Goal: Check status: Check status

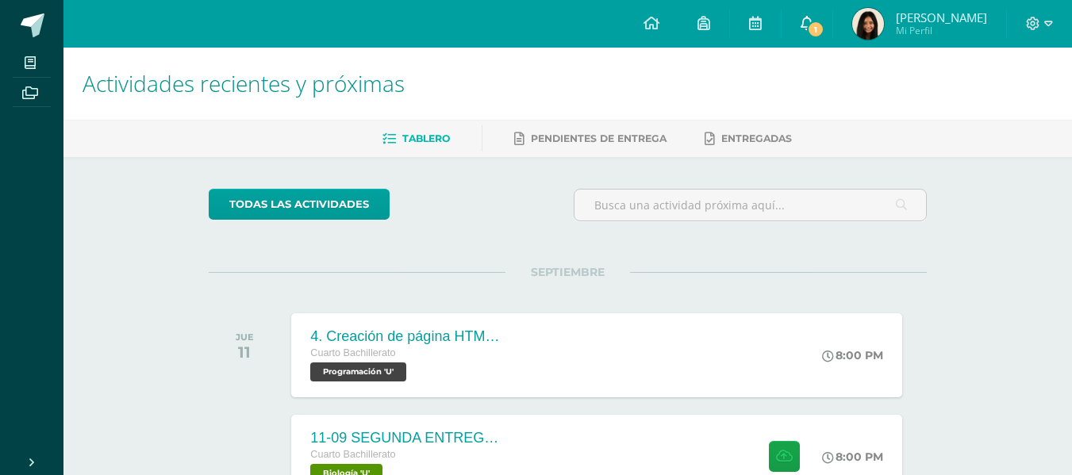
click at [813, 19] on icon at bounding box center [806, 23] width 13 height 14
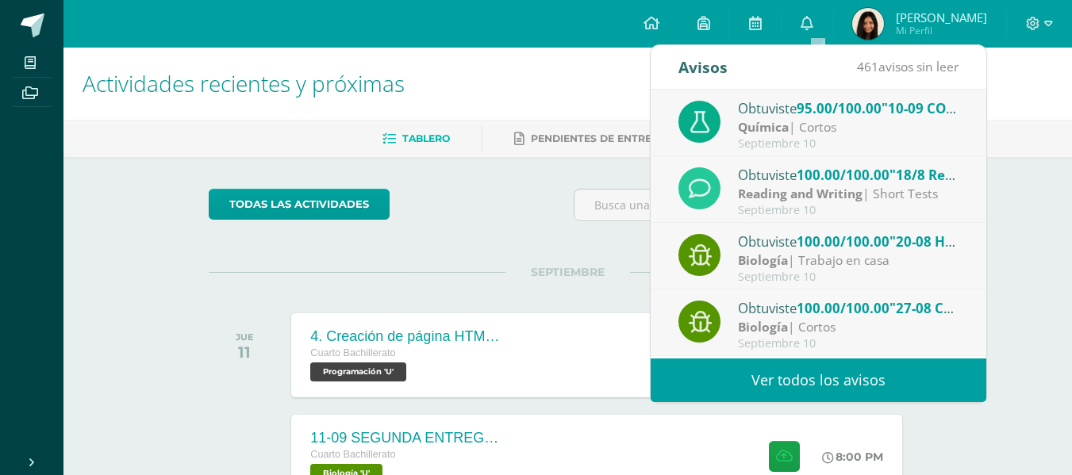
click at [796, 102] on div "Obtuviste 95.00/100.00 "10-09 CORTO No. 2" en Química" at bounding box center [848, 108] width 221 height 21
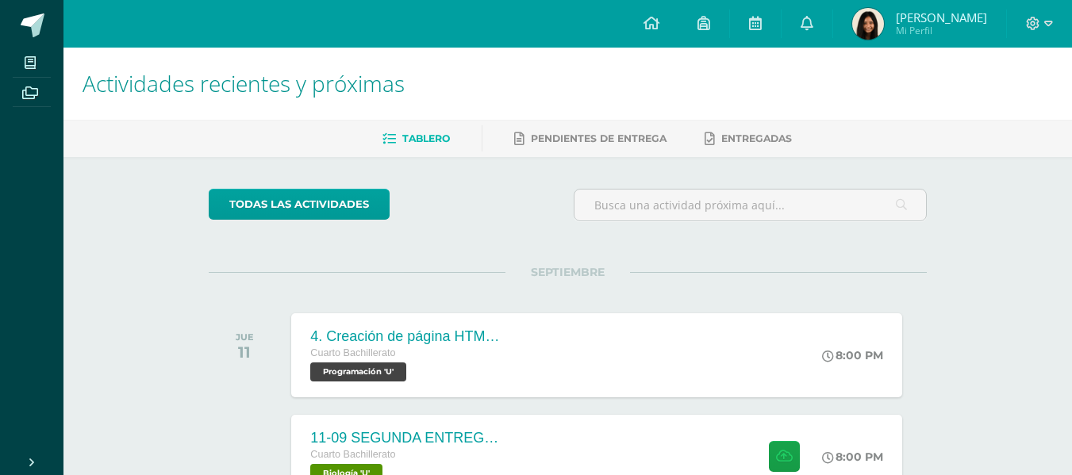
click at [884, 27] on img at bounding box center [868, 24] width 32 height 32
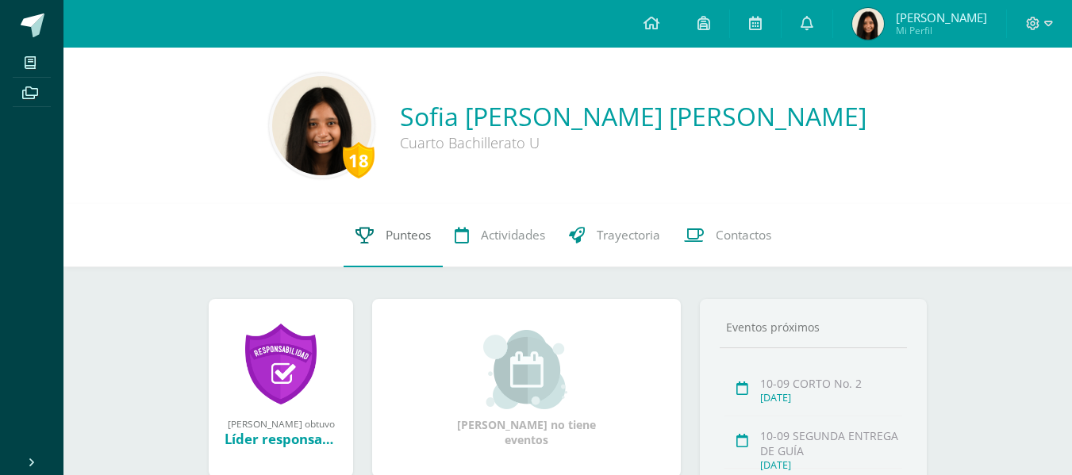
click at [395, 240] on span "Punteos" at bounding box center [407, 235] width 45 height 17
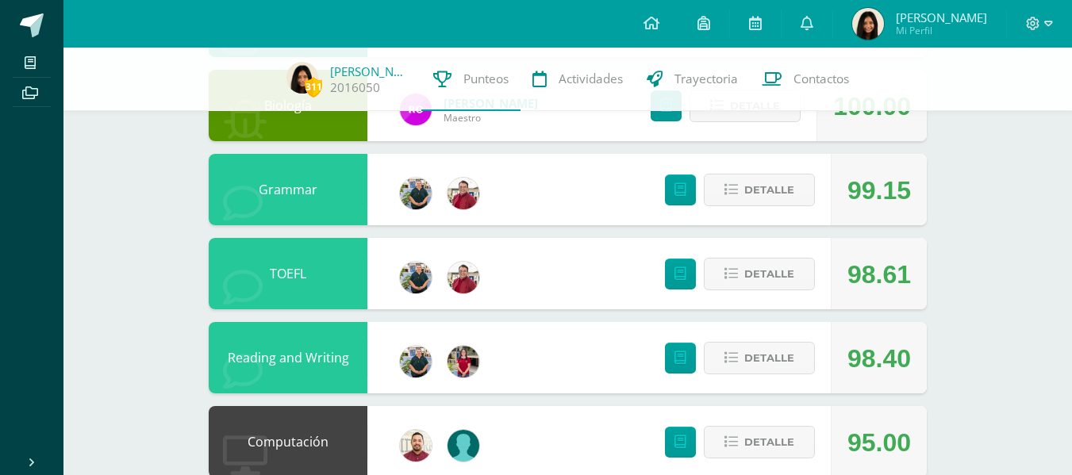
scroll to position [957, 0]
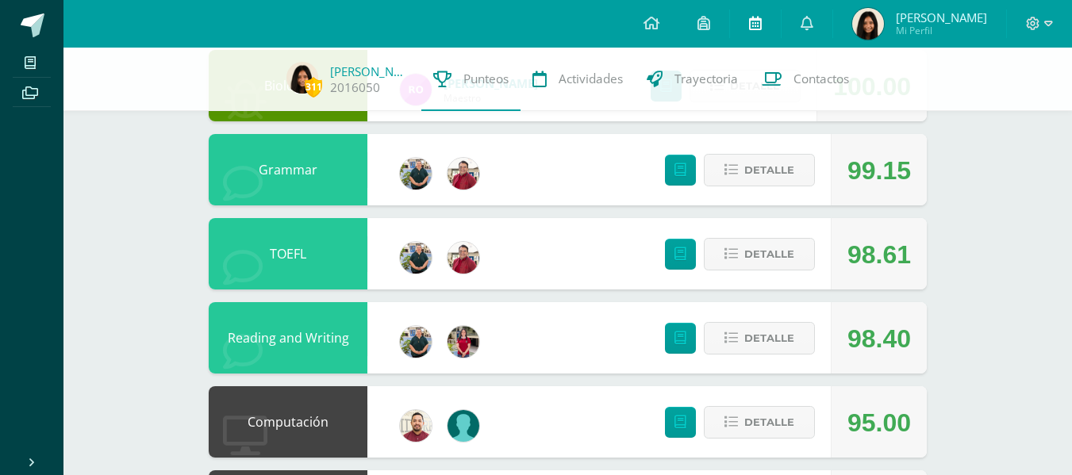
click at [764, 10] on link at bounding box center [755, 24] width 51 height 48
